Goal: Contribute content: Add original content to the website for others to see

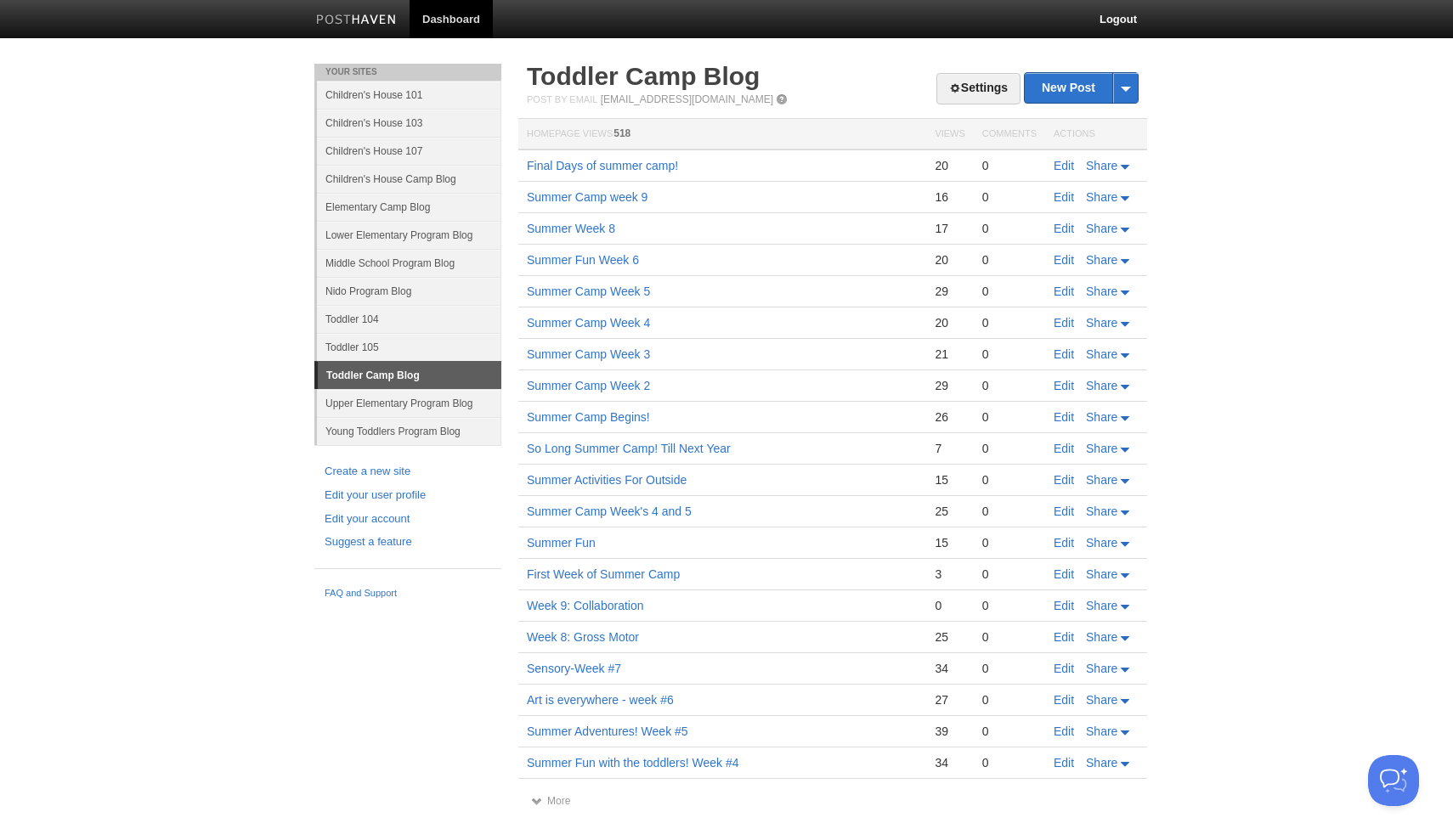
click at [375, 433] on link "Young Toddlers Program Blog" at bounding box center [409, 430] width 184 height 28
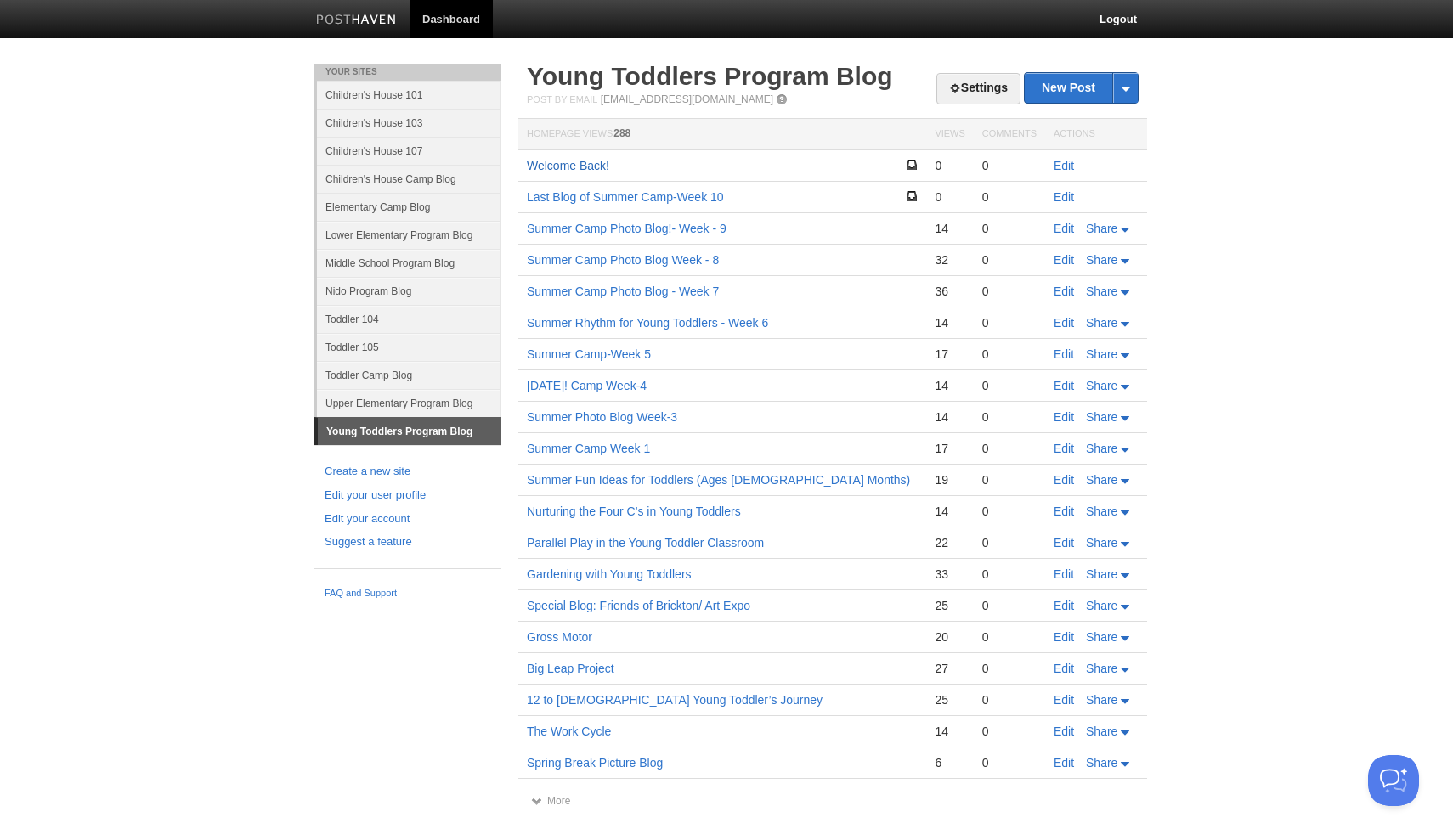
click at [581, 164] on link "Welcome Back!" at bounding box center [568, 165] width 82 height 14
click at [377, 317] on link "Toddler 104" at bounding box center [409, 318] width 184 height 28
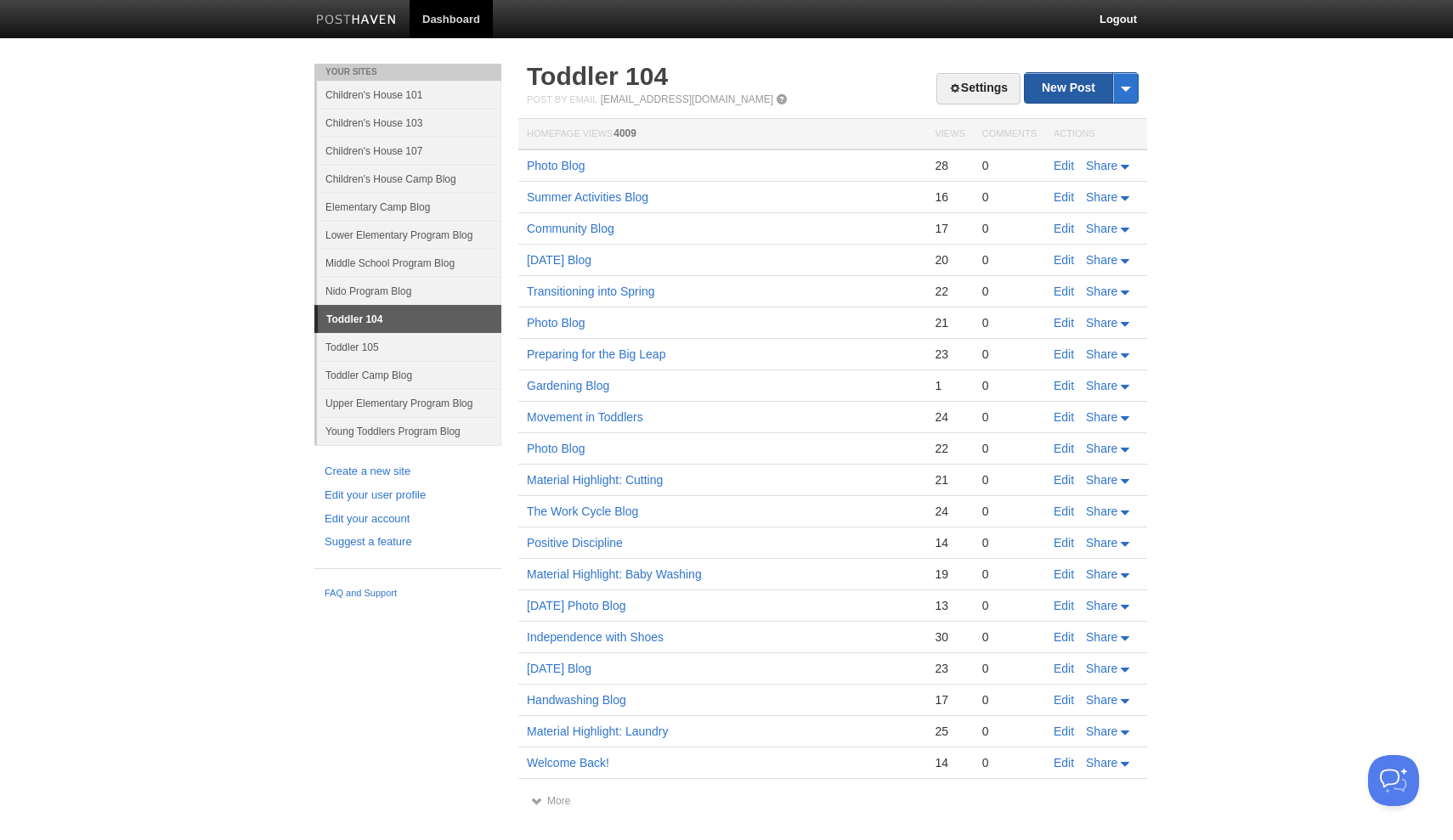
click at [1036, 86] on link "New Post" at bounding box center [1081, 88] width 113 height 30
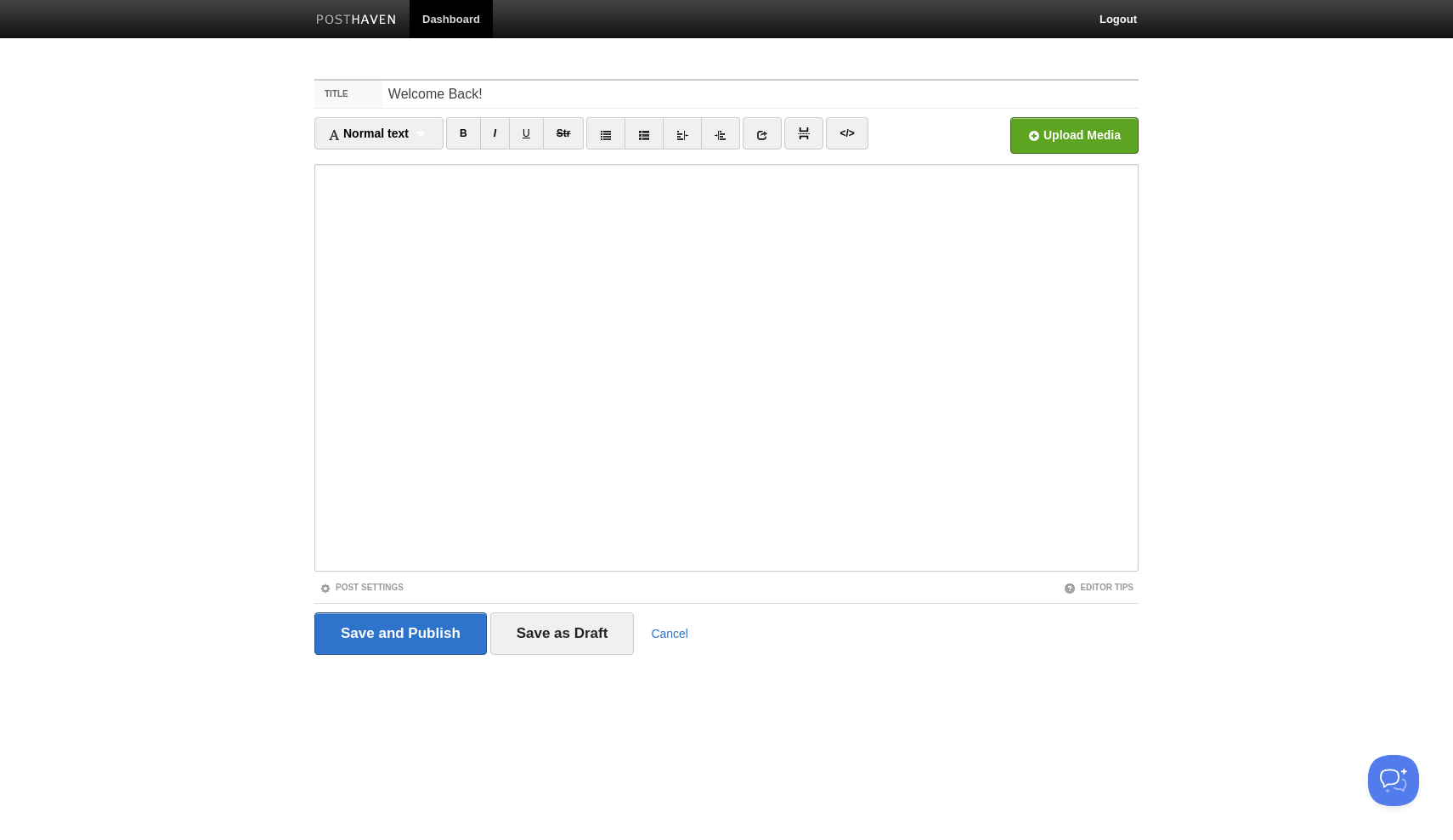
type input "Welcome Back!"
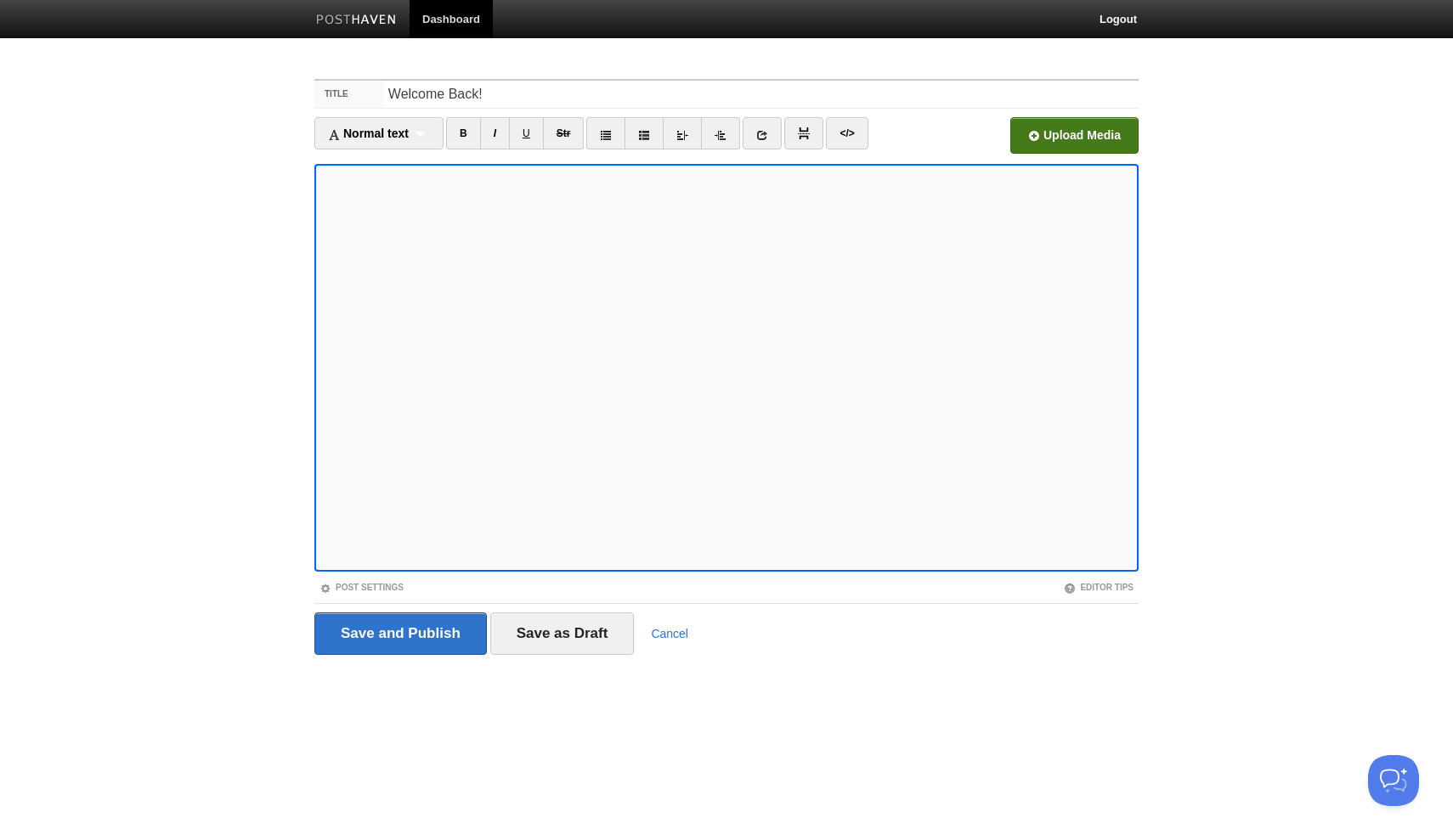
click at [1025, 132] on input "file" at bounding box center [562, 140] width 1286 height 87
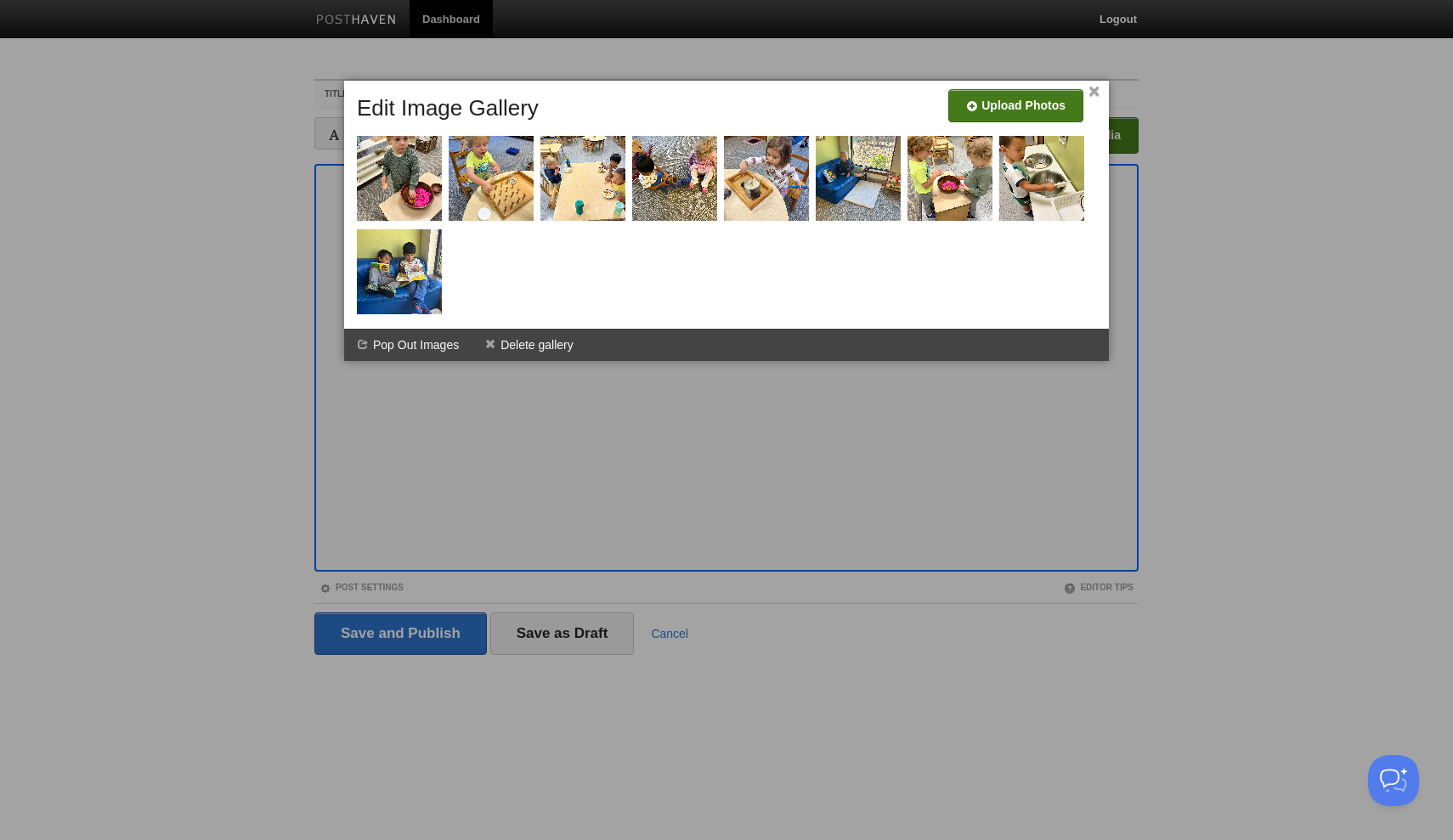
click at [1037, 100] on input "file" at bounding box center [506, 111] width 1286 height 87
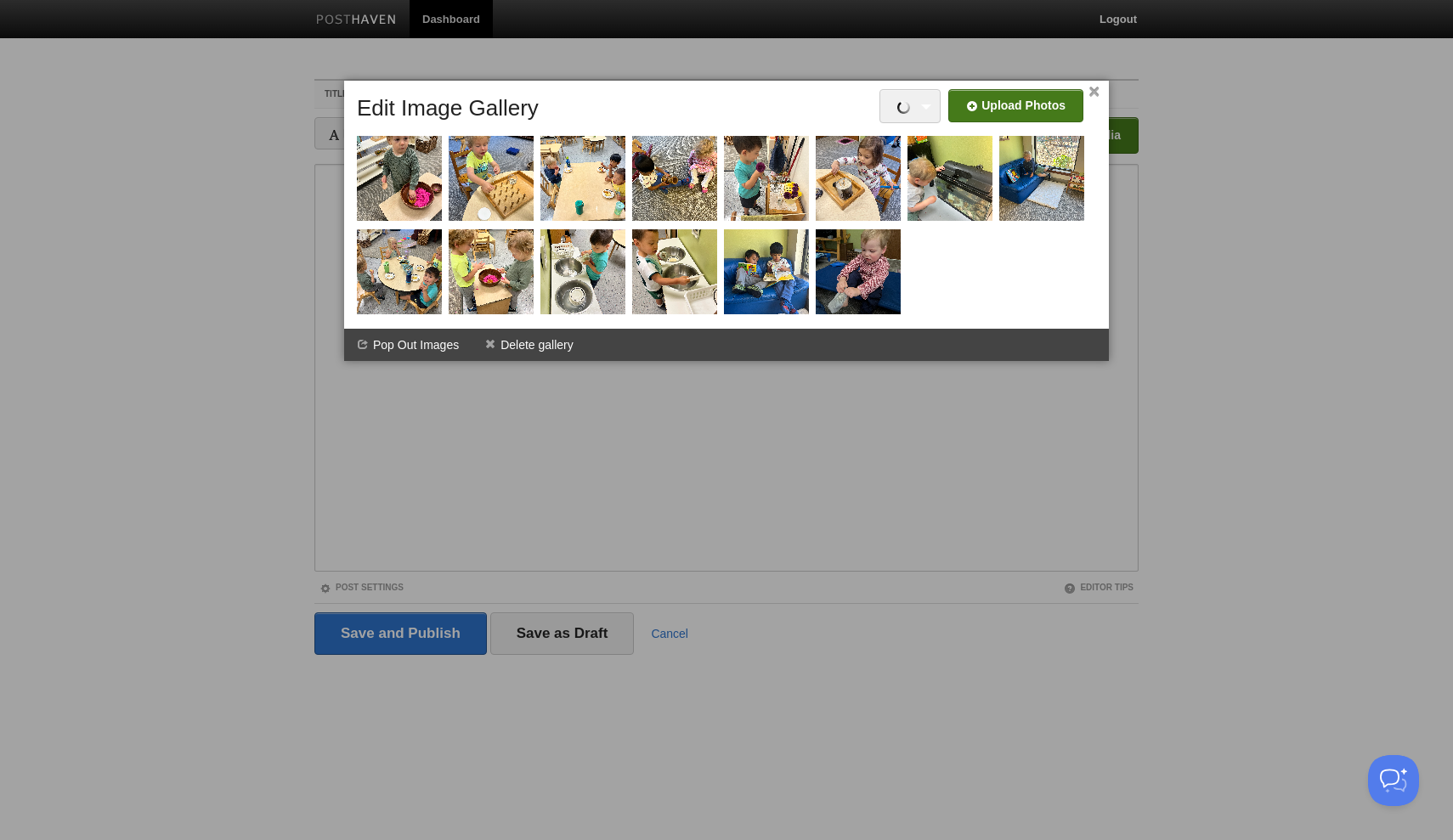
click at [1001, 106] on input "file" at bounding box center [506, 111] width 1286 height 87
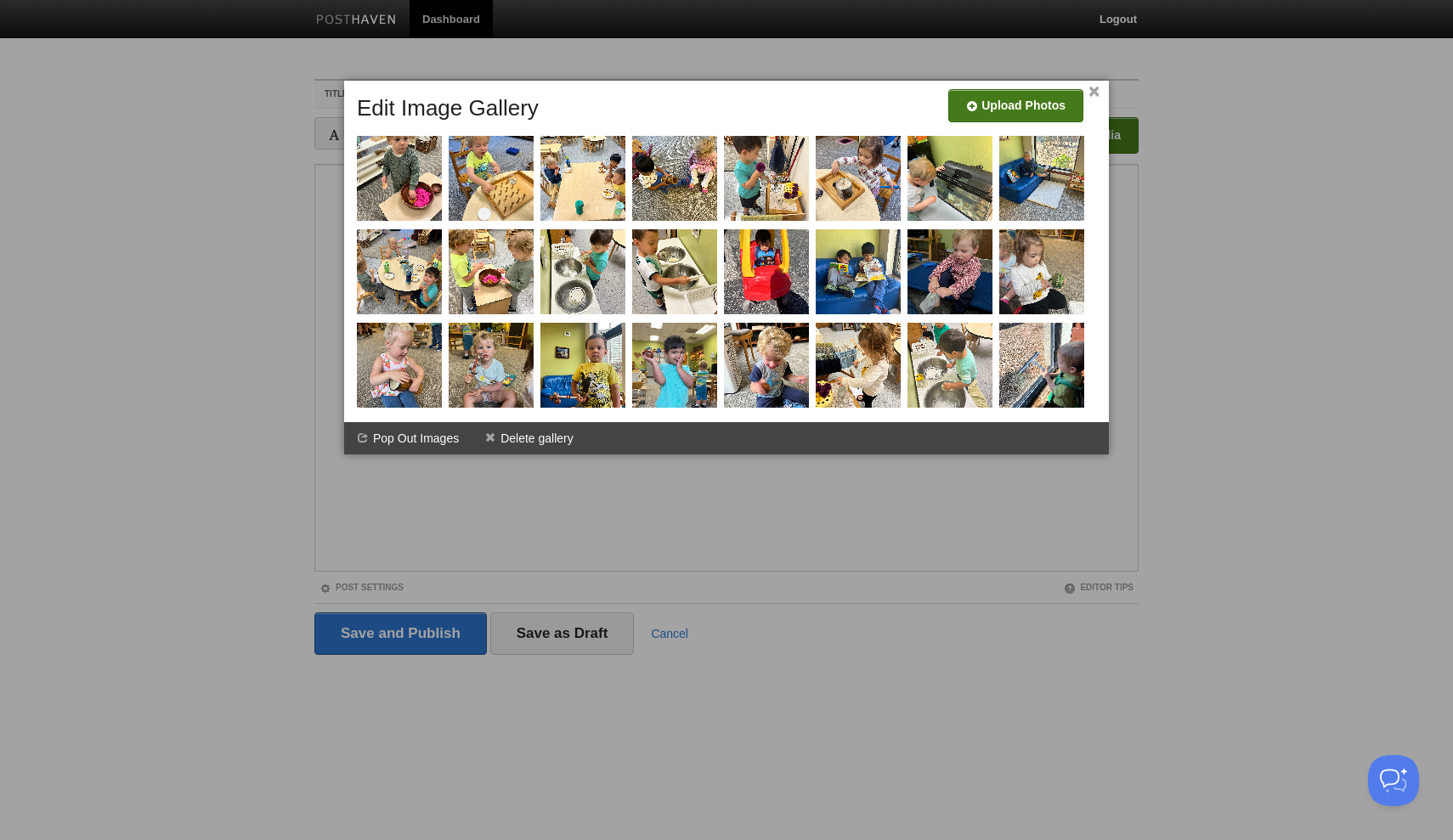
click at [1023, 107] on input "file" at bounding box center [506, 111] width 1286 height 87
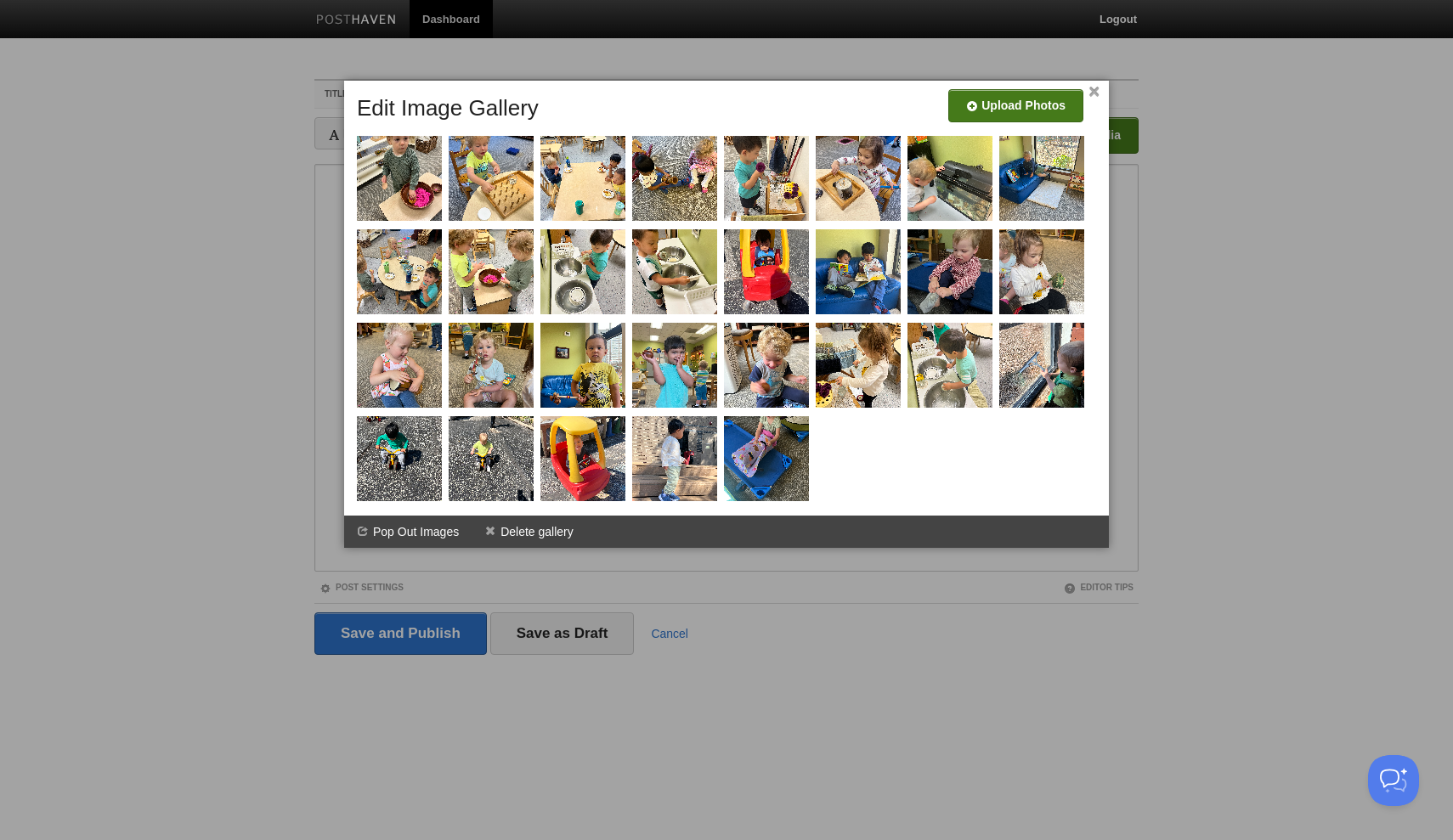
click at [1094, 92] on link "×" at bounding box center [1094, 92] width 11 height 9
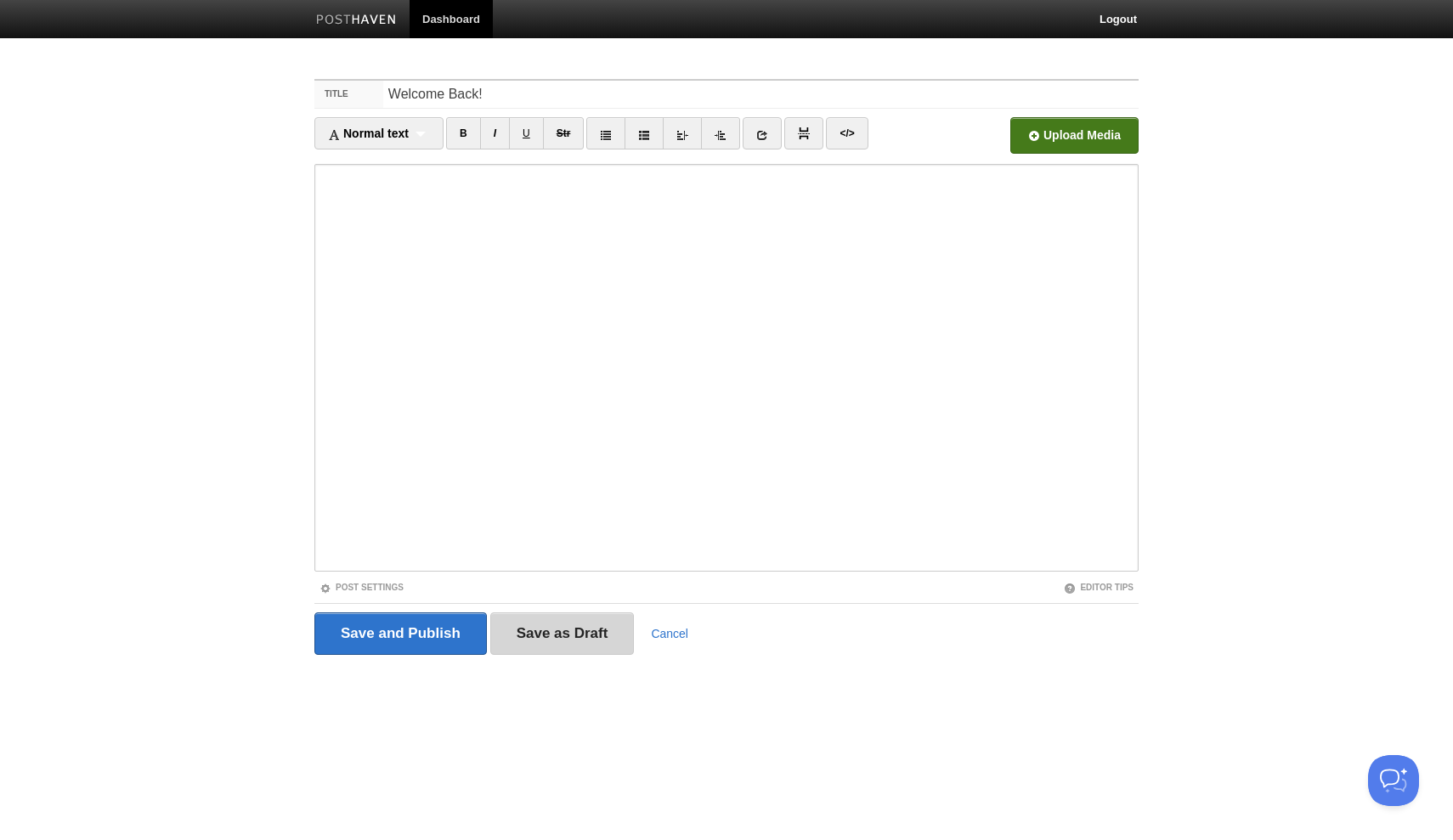
click at [577, 638] on input "Save as Draft" at bounding box center [562, 634] width 144 height 43
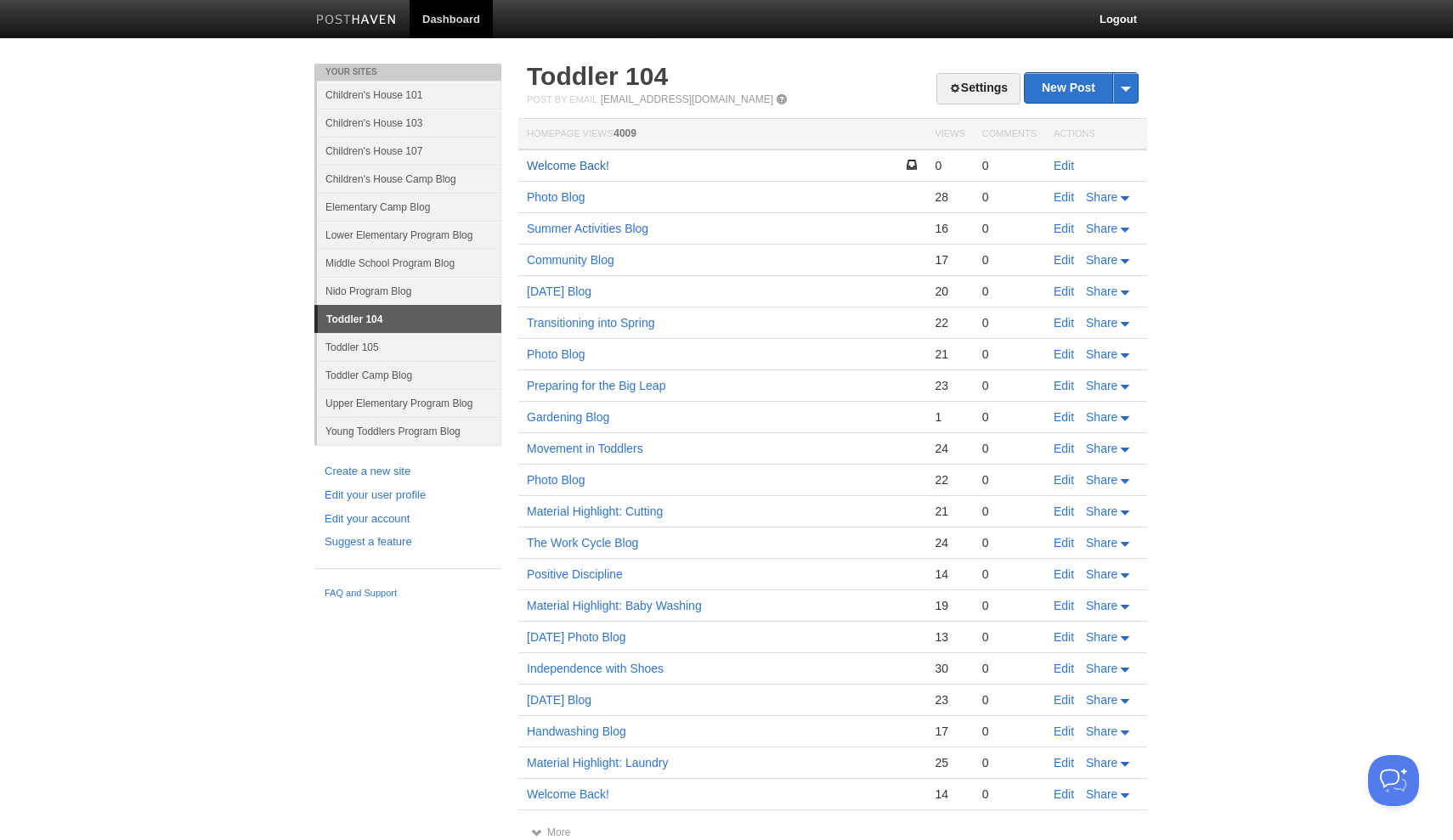
click at [591, 168] on link "Welcome Back!" at bounding box center [568, 165] width 82 height 14
